Goal: Navigation & Orientation: Find specific page/section

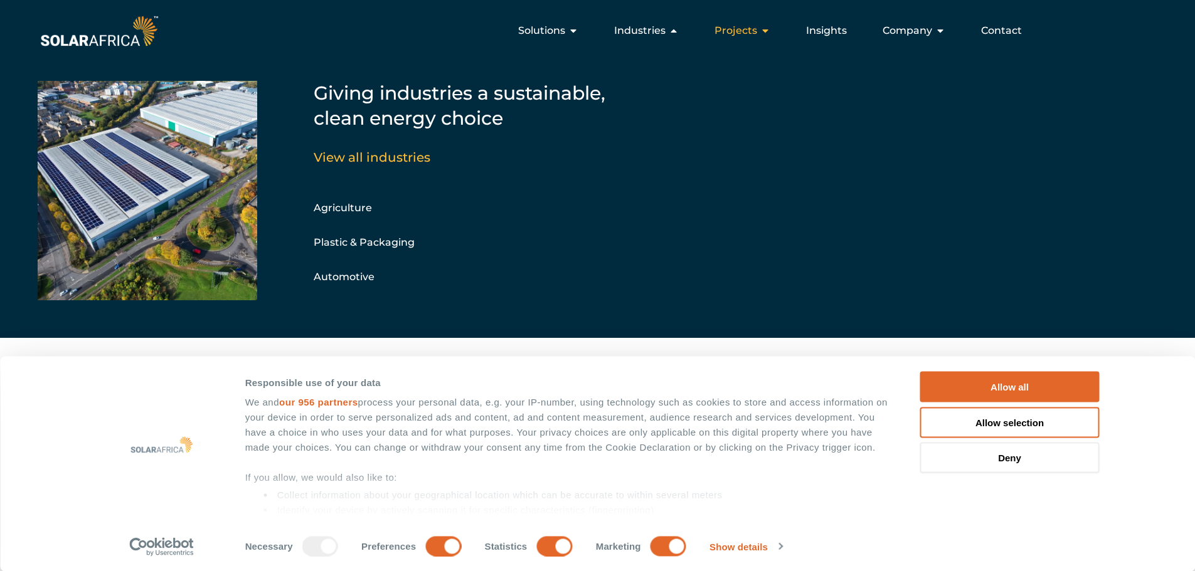
click at [726, 35] on span "Projects" at bounding box center [736, 30] width 43 height 15
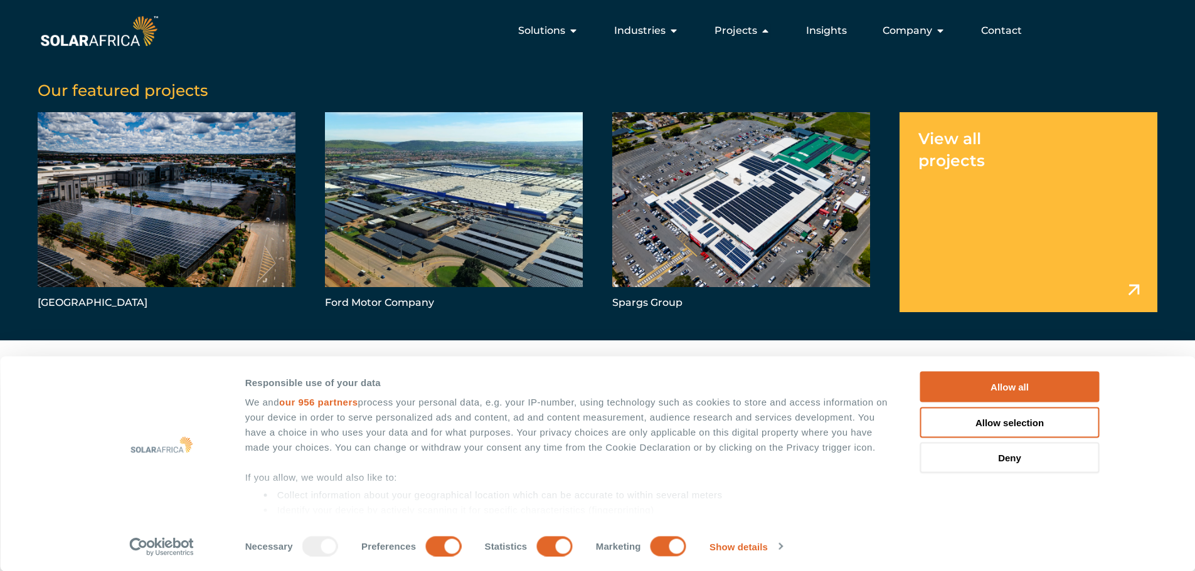
click at [967, 181] on link "Menu" at bounding box center [1029, 211] width 258 height 199
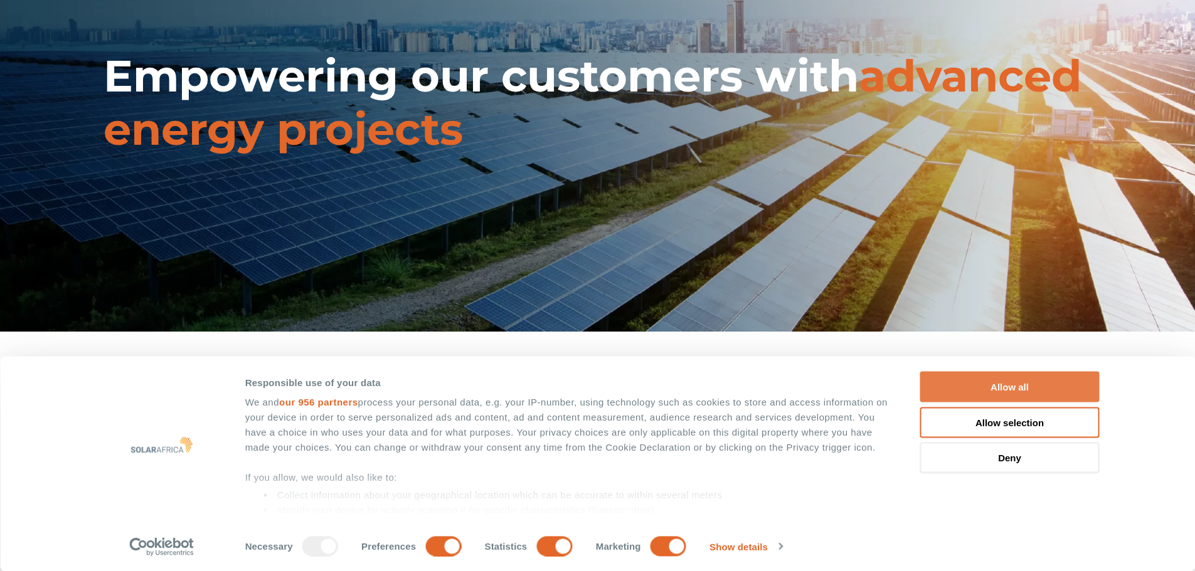
scroll to position [125, 0]
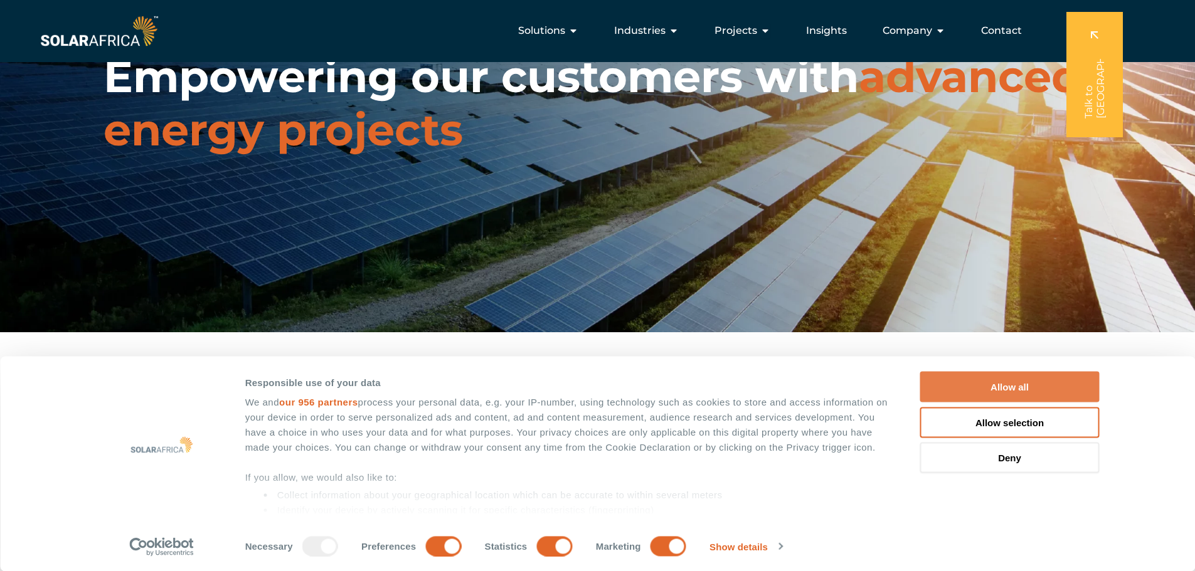
click at [965, 383] on button "Allow all" at bounding box center [1009, 387] width 179 height 31
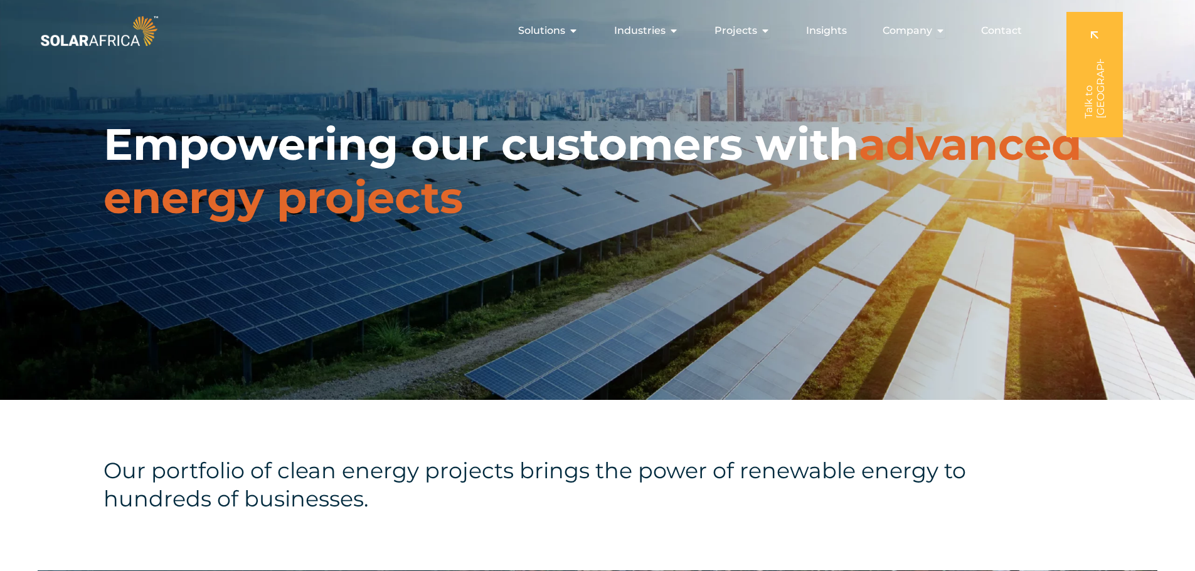
scroll to position [0, 0]
